Goal: Information Seeking & Learning: Learn about a topic

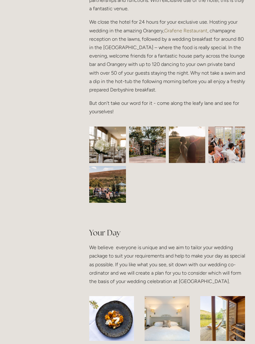
scroll to position [224, 0]
click at [105, 196] on img at bounding box center [107, 184] width 55 height 37
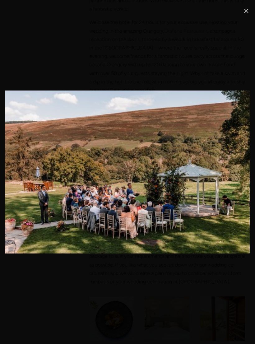
click at [243, 11] on link "Close" at bounding box center [246, 10] width 7 height 7
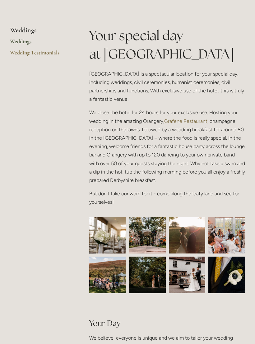
scroll to position [0, 0]
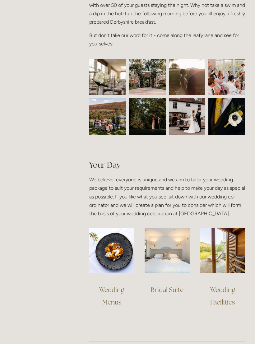
scroll to position [292, 0]
click at [229, 256] on img at bounding box center [222, 250] width 45 height 45
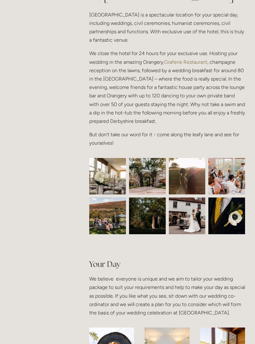
scroll to position [0, 0]
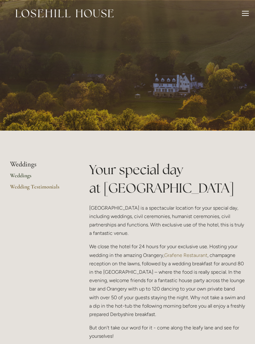
click at [26, 176] on link "Weddings" at bounding box center [39, 177] width 59 height 11
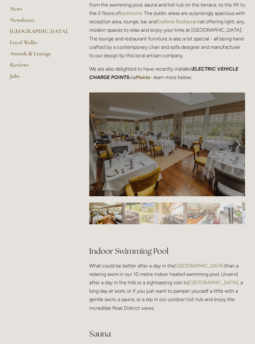
scroll to position [210, 0]
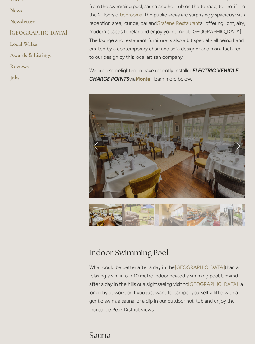
click at [238, 137] on link "Next Slide" at bounding box center [238, 146] width 14 height 19
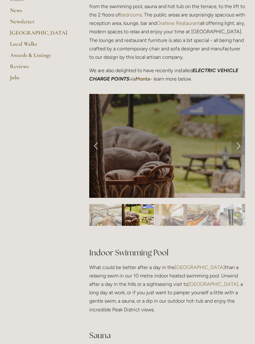
click at [235, 137] on link "Next Slide" at bounding box center [238, 146] width 14 height 19
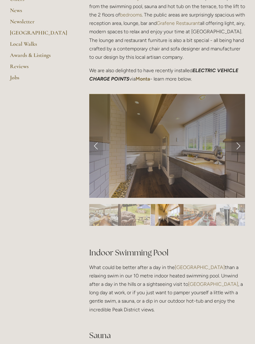
click at [237, 137] on link "Next Slide" at bounding box center [238, 146] width 14 height 19
click at [238, 137] on link "Next Slide" at bounding box center [238, 146] width 14 height 19
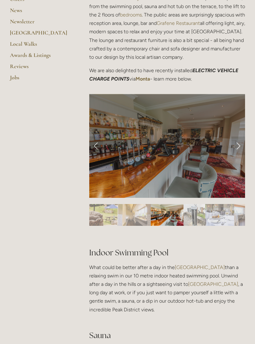
click at [240, 137] on link "Next Slide" at bounding box center [238, 146] width 14 height 19
click at [239, 137] on link "Next Slide" at bounding box center [238, 146] width 14 height 19
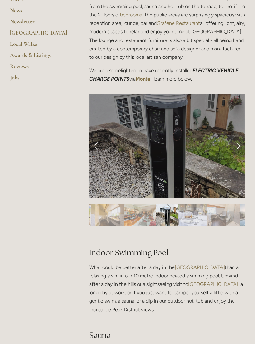
click at [240, 137] on link "Next Slide" at bounding box center [238, 146] width 14 height 19
click at [239, 137] on link "Next Slide" at bounding box center [238, 146] width 14 height 19
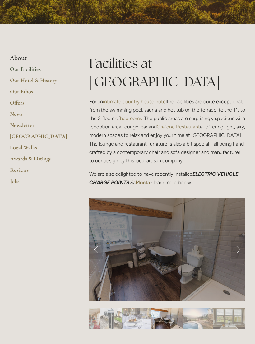
scroll to position [0, 0]
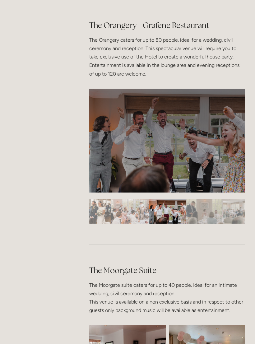
scroll to position [968, 0]
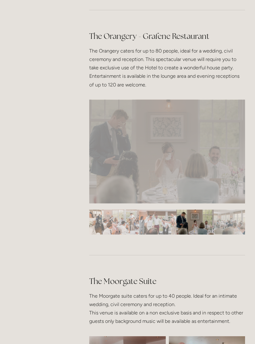
click at [218, 206] on div at bounding box center [167, 206] width 156 height 0
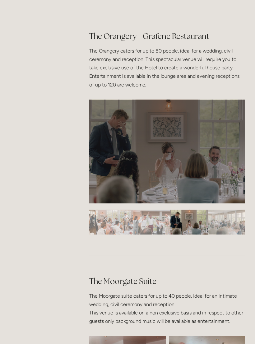
click at [198, 220] on img "Slide 4" at bounding box center [188, 222] width 37 height 25
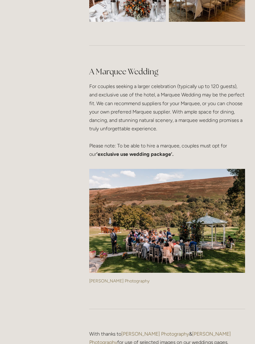
scroll to position [1359, 0]
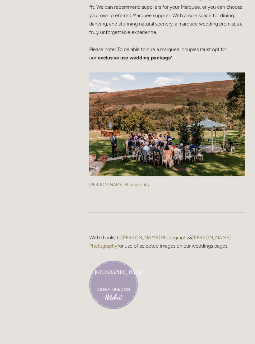
click at [191, 146] on img at bounding box center [167, 124] width 156 height 104
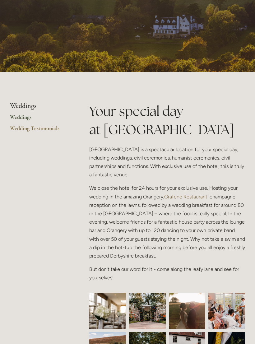
scroll to position [0, 0]
